Goal: Information Seeking & Learning: Learn about a topic

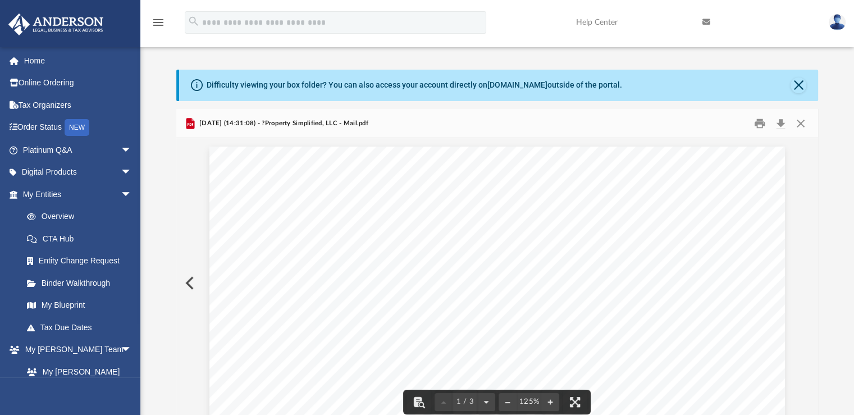
scroll to position [246, 633]
click at [801, 125] on button "Close" at bounding box center [800, 123] width 20 height 17
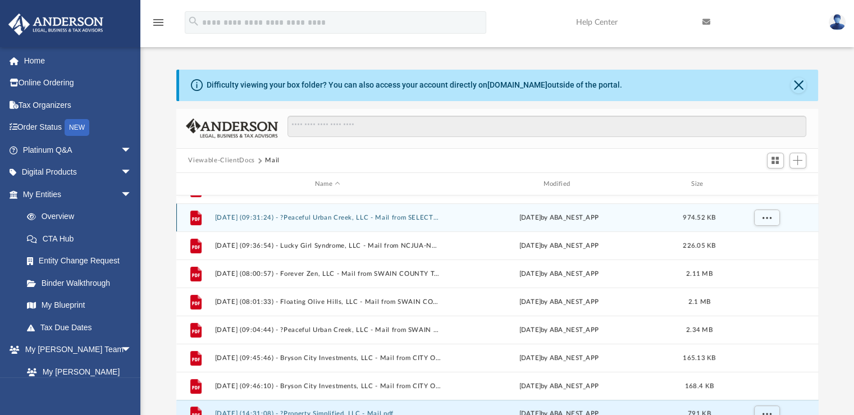
scroll to position [12, 0]
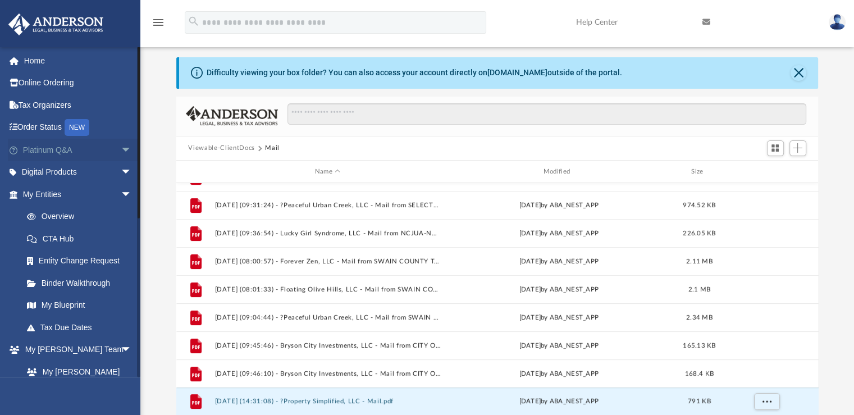
click at [121, 149] on span "arrow_drop_down" at bounding box center [132, 150] width 22 height 23
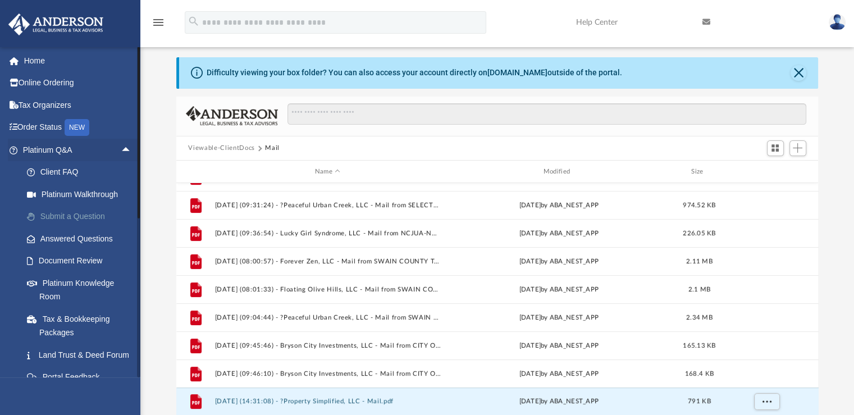
click at [91, 219] on link "Submit a Question" at bounding box center [82, 216] width 133 height 22
click at [90, 239] on link "Answered Questions" at bounding box center [82, 238] width 133 height 22
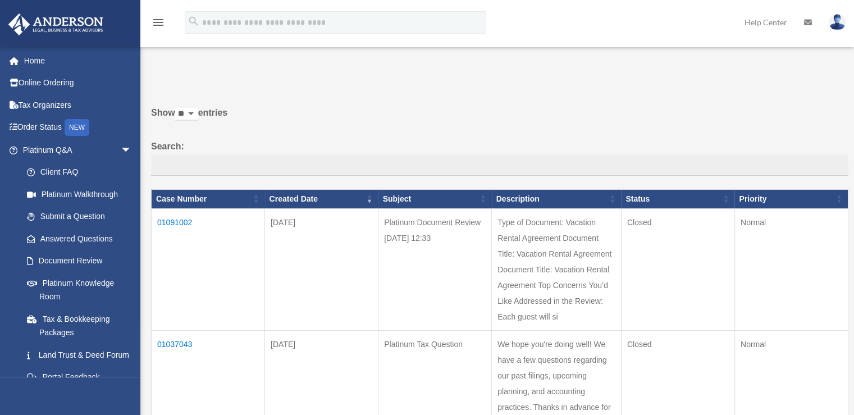
click at [68, 237] on link "Answered Questions" at bounding box center [77, 238] width 122 height 22
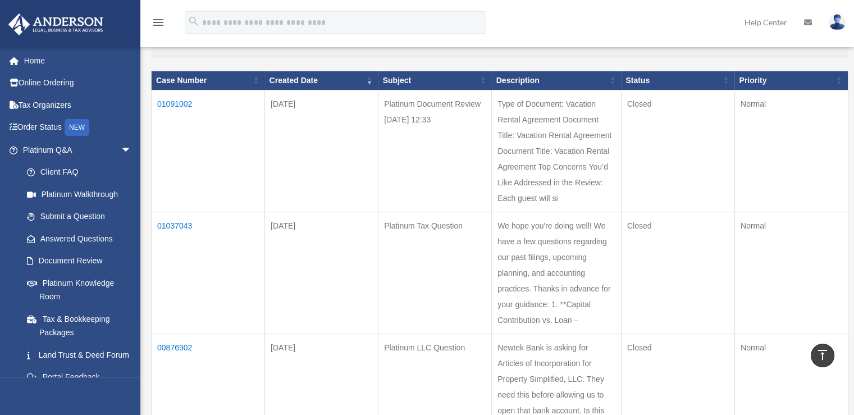
scroll to position [112, 0]
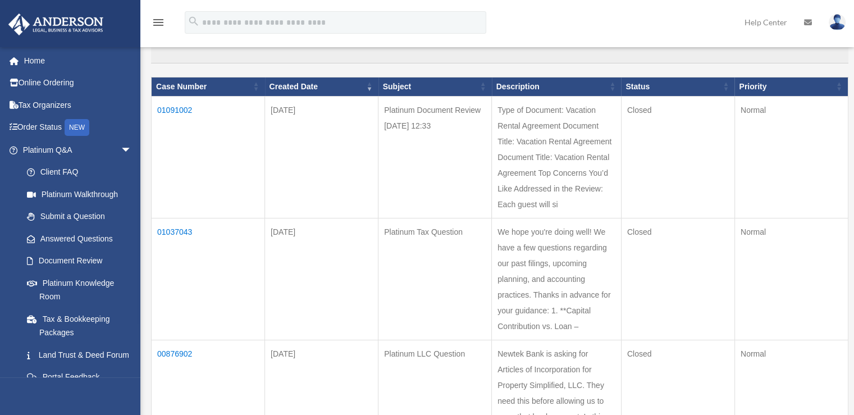
click at [175, 112] on td "01091002" at bounding box center [208, 157] width 113 height 122
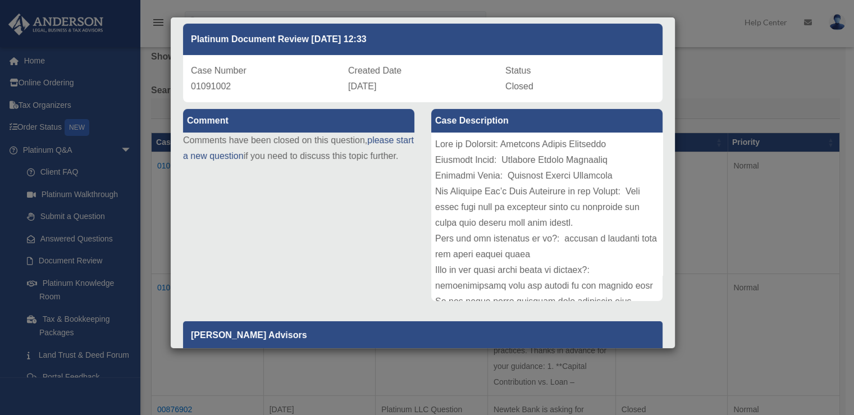
scroll to position [0, 0]
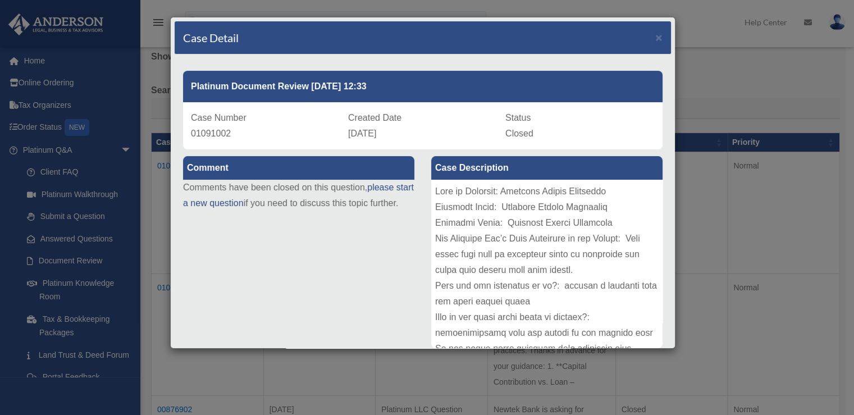
click at [765, 65] on div "Case Detail × Platinum Document Review 08/27/2025 12:33 Case Number 01091002 Cr…" at bounding box center [427, 207] width 854 height 415
